Goal: Understand process/instructions: Learn how to perform a task or action

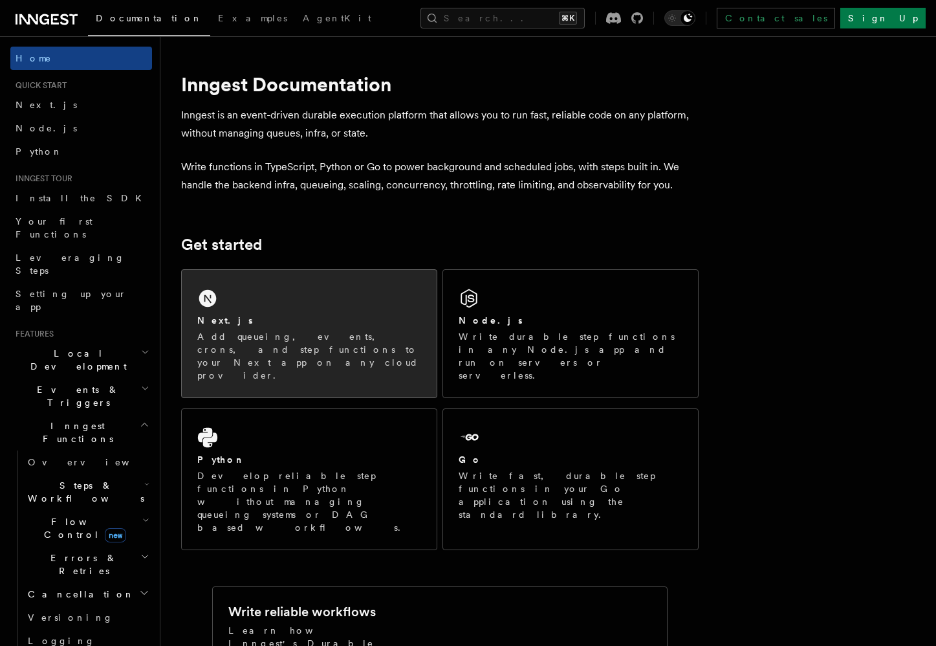
click at [327, 306] on div "Next.js Add queueing, events, crons, and step functions to your Next app on any…" at bounding box center [309, 333] width 255 height 127
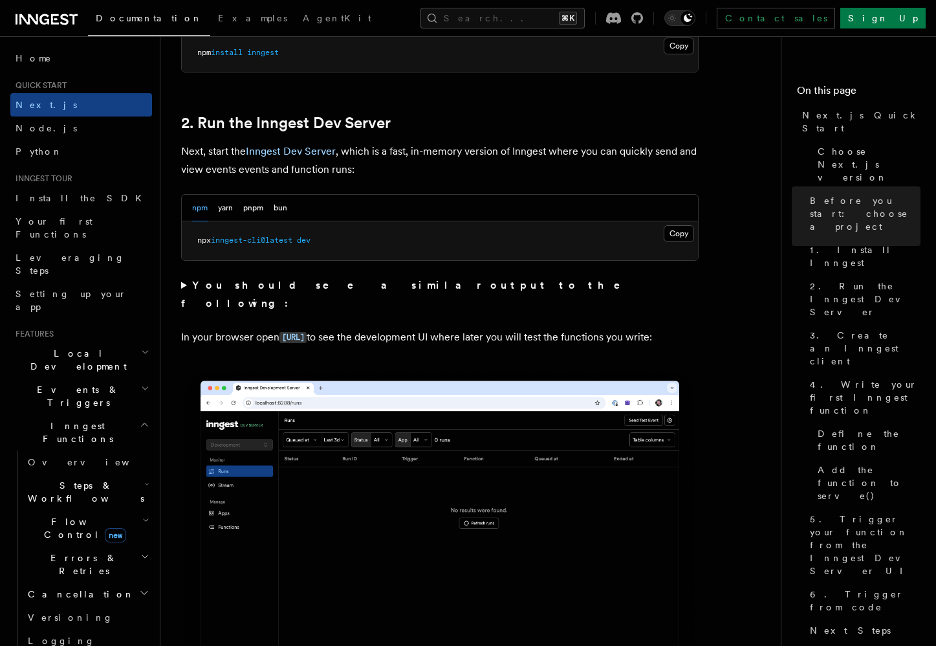
scroll to position [825, 0]
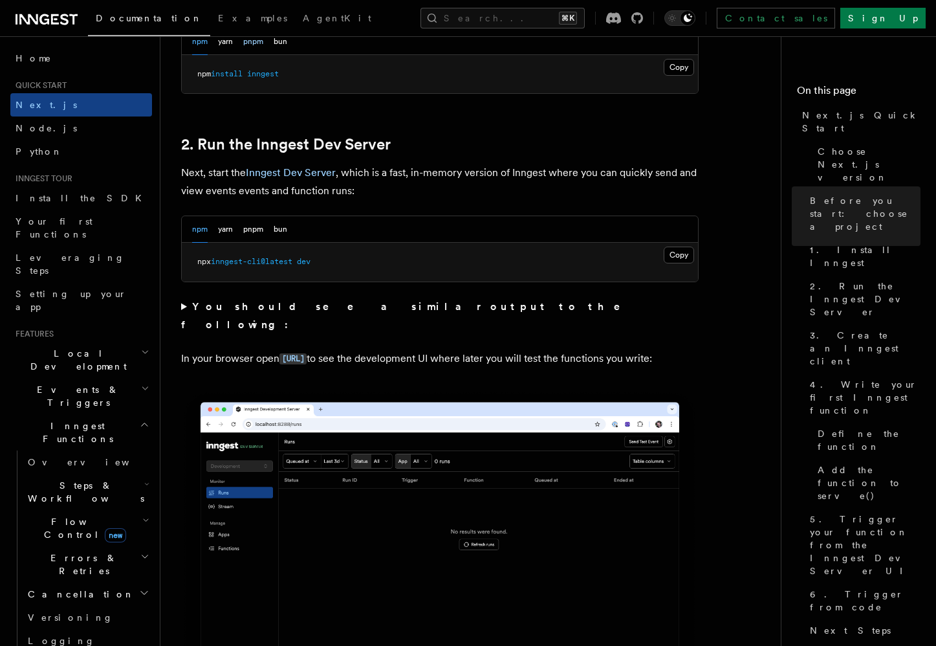
click at [250, 39] on button "pnpm" at bounding box center [253, 41] width 20 height 27
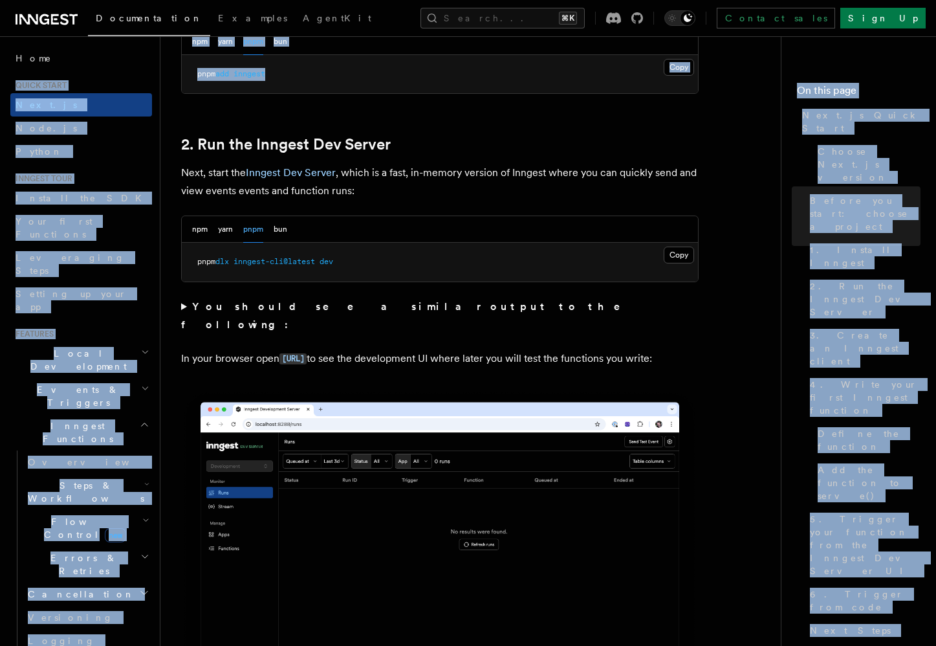
drag, startPoint x: 280, startPoint y: 71, endPoint x: 151, endPoint y: 80, distance: 129.1
click at [247, 82] on pre "pnpm add inngest" at bounding box center [440, 74] width 516 height 39
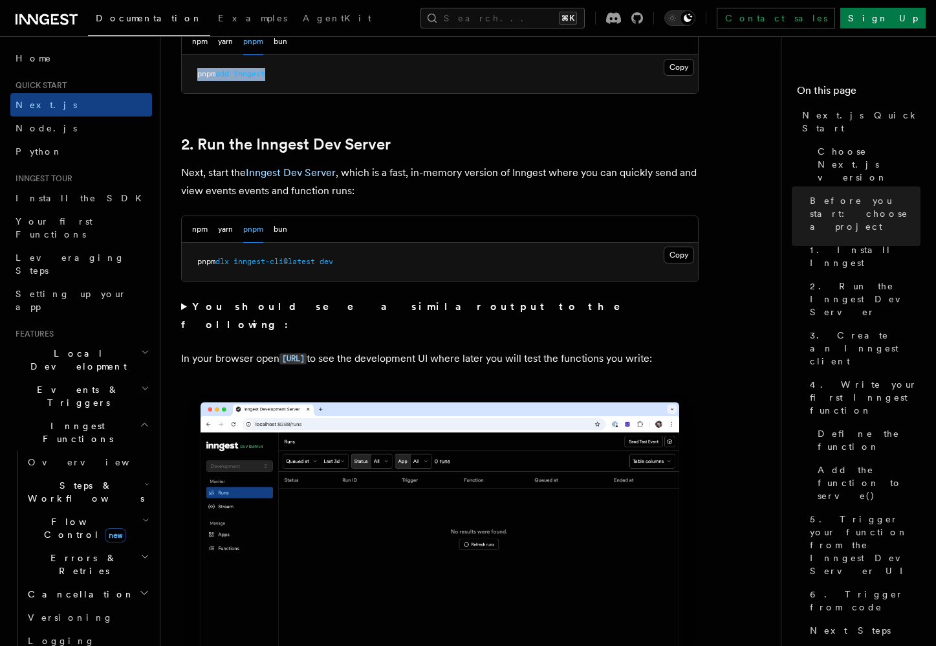
drag, startPoint x: 310, startPoint y: 80, endPoint x: 195, endPoint y: 79, distance: 114.5
click at [195, 79] on pre "pnpm add inngest" at bounding box center [440, 74] width 516 height 39
copy span "pnpm add inngest"
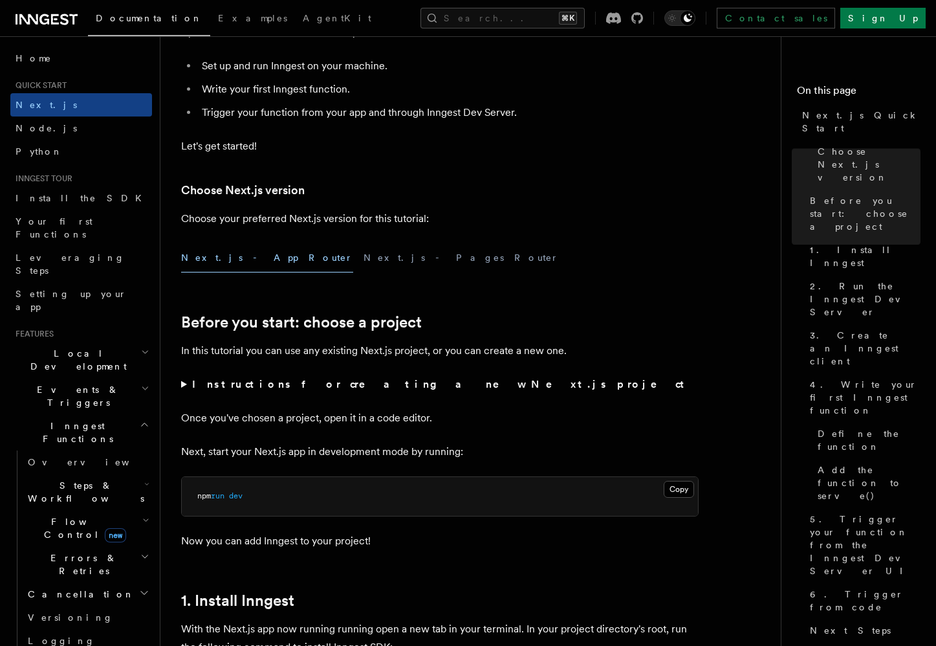
scroll to position [0, 0]
